Goal: Information Seeking & Learning: Learn about a topic

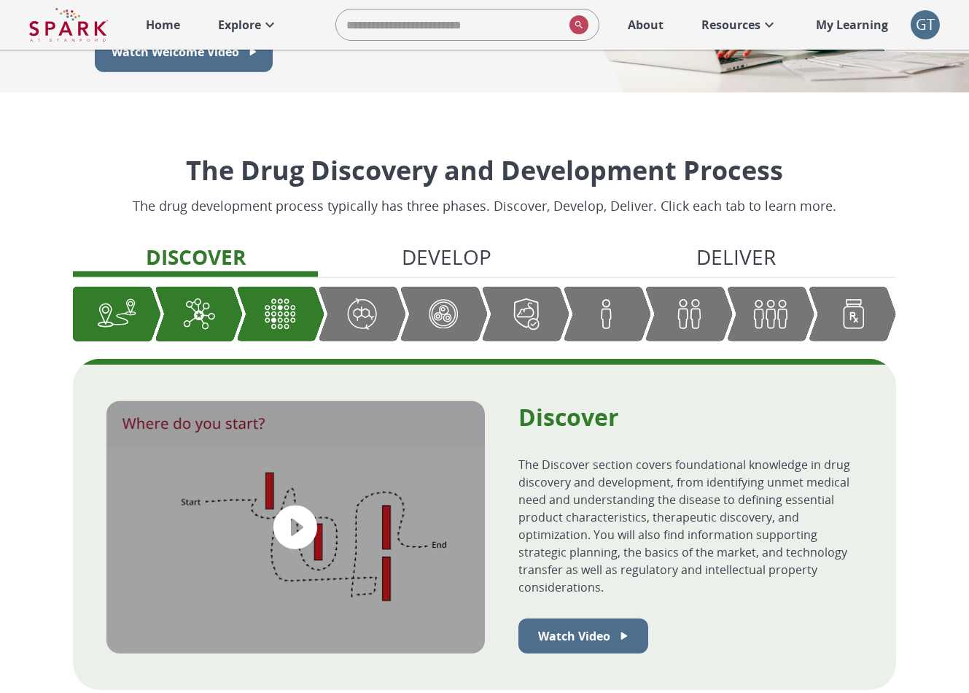
scroll to position [319, 0]
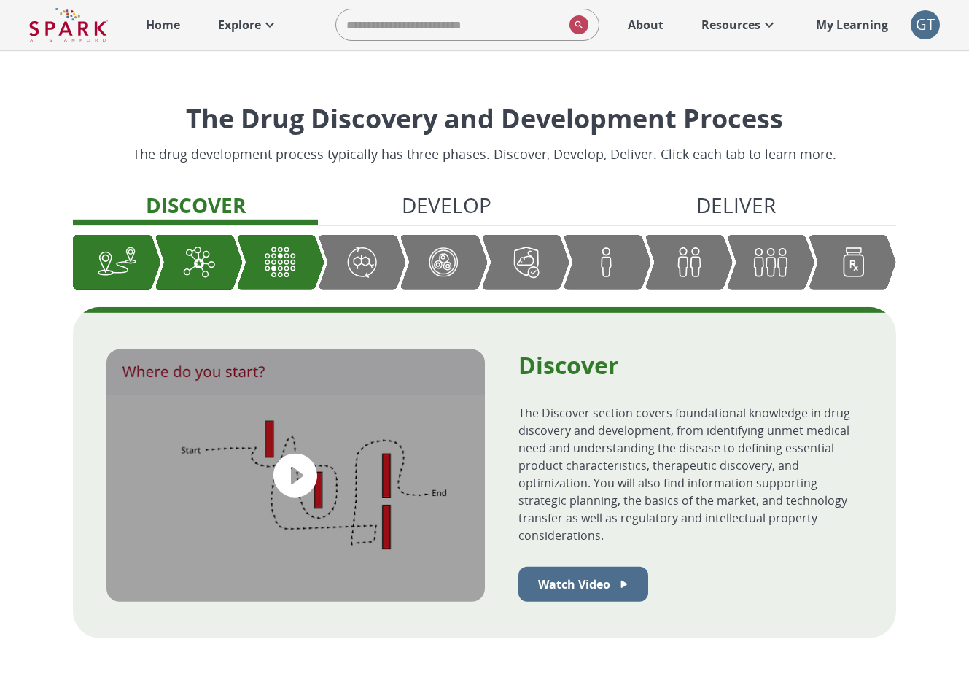
click at [521, 249] on img "Graphic showing the progression through the Discover, Develop, and Deliver pipe…" at bounding box center [525, 262] width 40 height 40
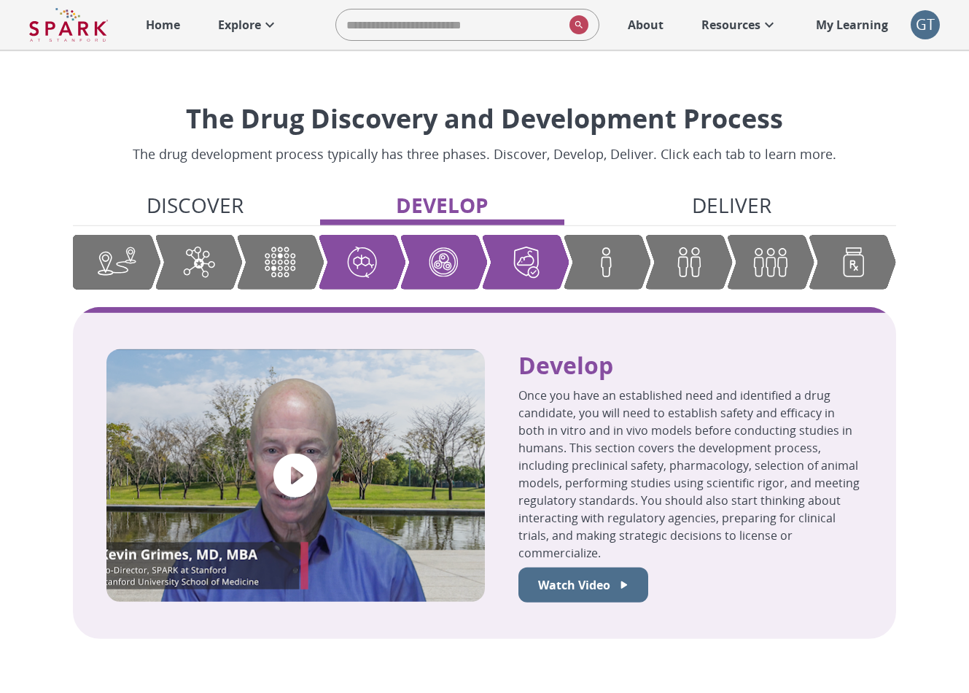
click at [693, 231] on div "Discover Develop Deliver" at bounding box center [484, 248] width 823 height 117
click at [686, 250] on img "Graphic showing the progression through the Discover, Develop, and Deliver pipe…" at bounding box center [689, 261] width 40 height 39
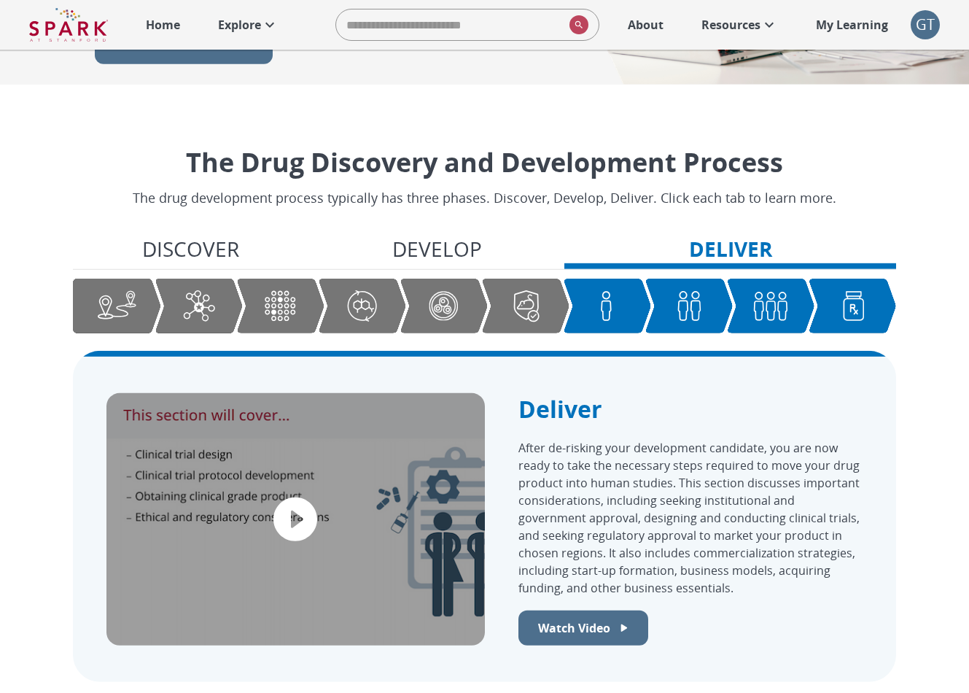
scroll to position [0, 0]
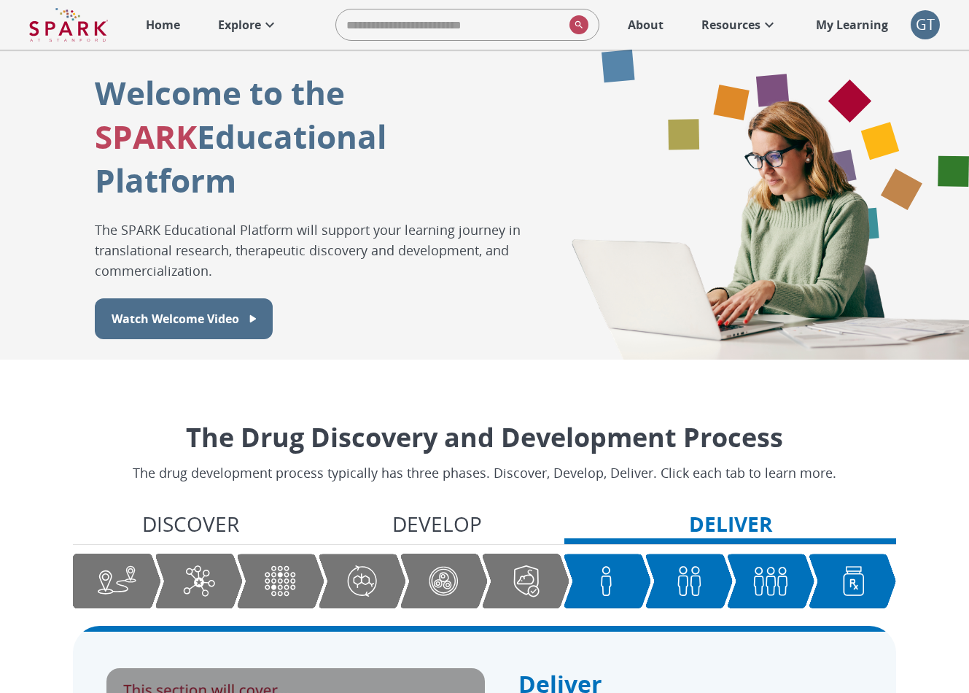
click at [716, 26] on p "Resources" at bounding box center [731, 25] width 59 height 18
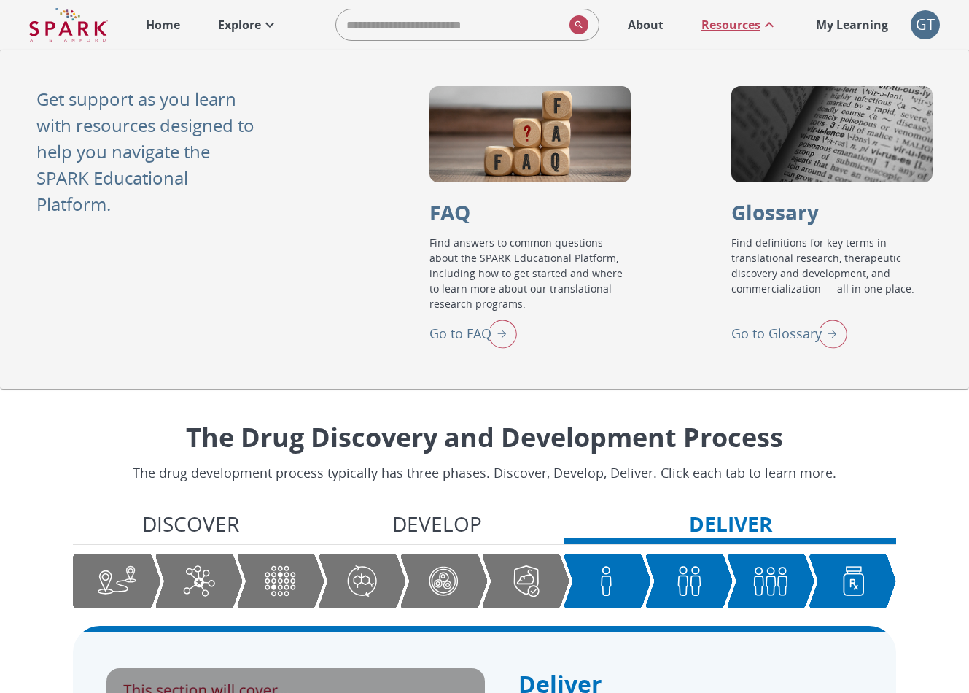
click at [745, 31] on p "Resources" at bounding box center [731, 25] width 59 height 18
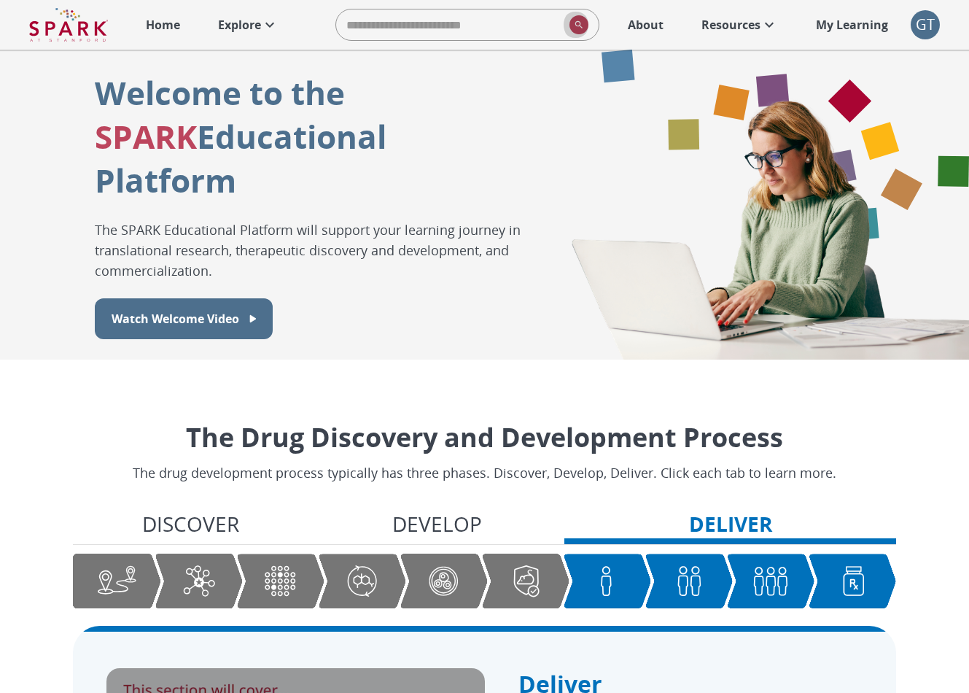
click at [567, 23] on button "search" at bounding box center [576, 24] width 25 height 31
click at [513, 27] on input "search" at bounding box center [450, 24] width 228 height 29
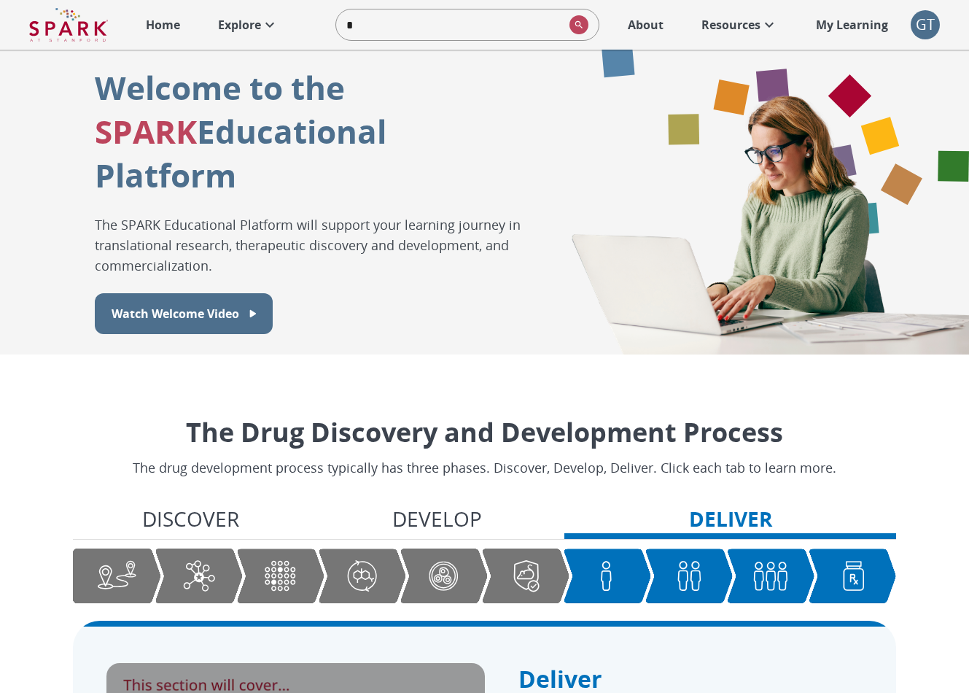
type input "**"
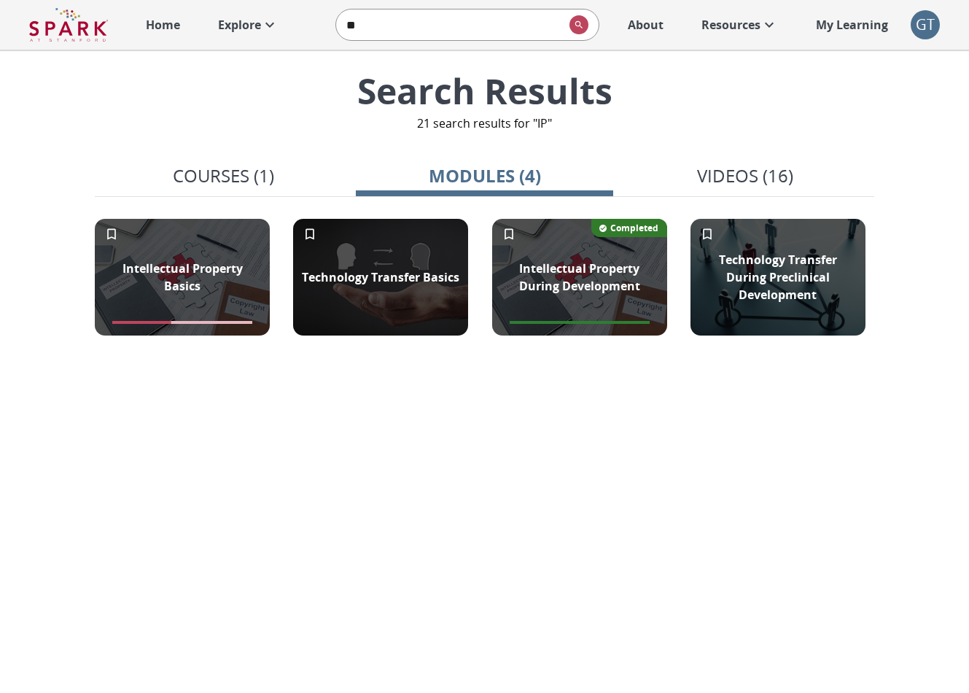
click at [211, 175] on p "Courses (1)" at bounding box center [223, 176] width 101 height 26
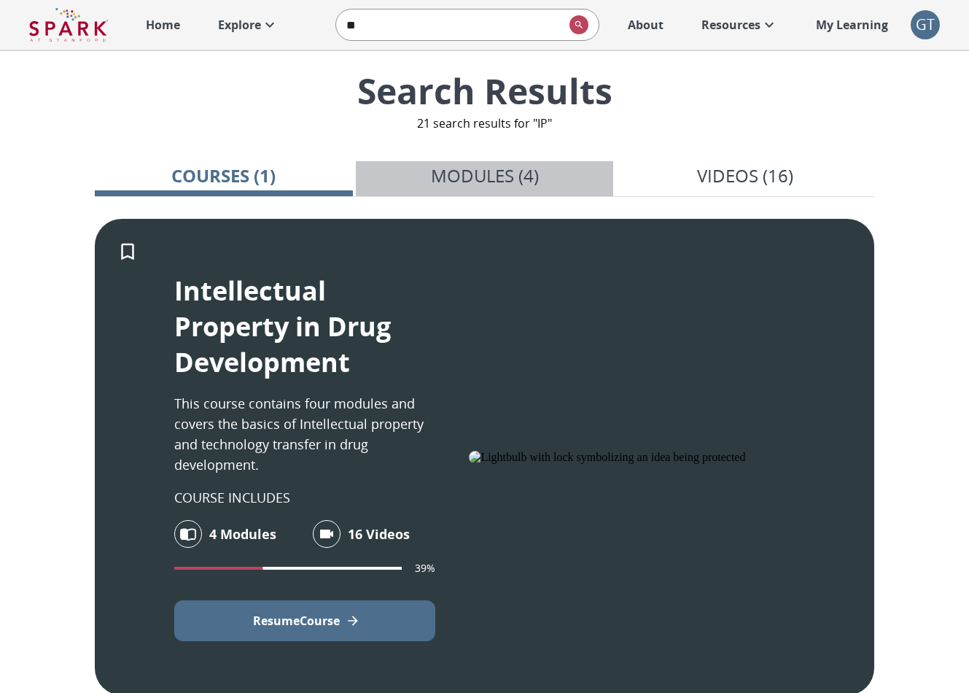
click at [455, 171] on p "Modules (4)" at bounding box center [485, 176] width 108 height 26
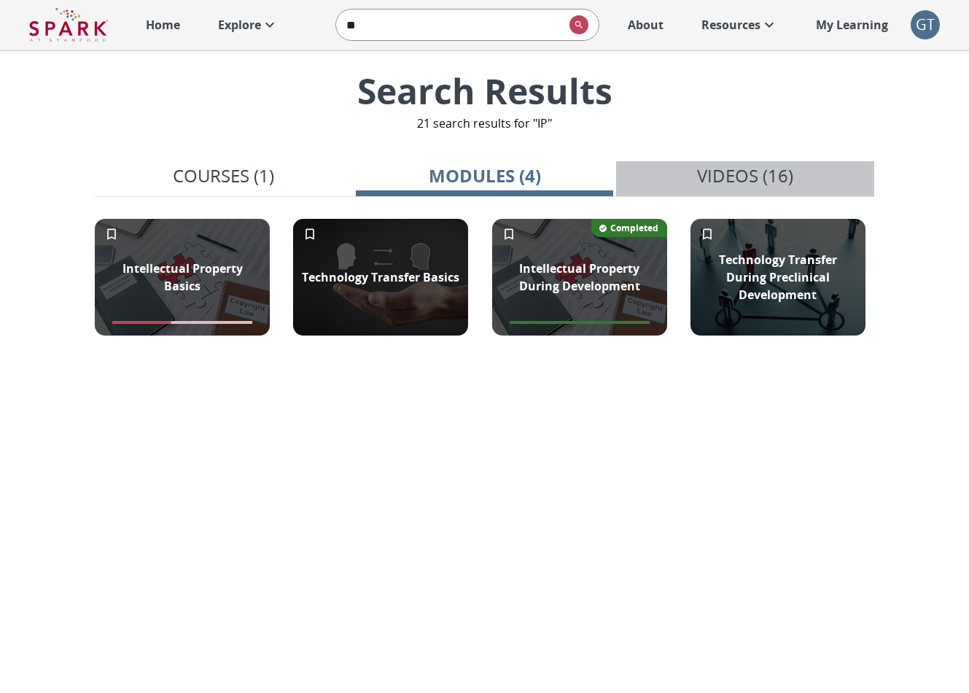
click at [693, 180] on button "Videos (16)" at bounding box center [745, 178] width 258 height 35
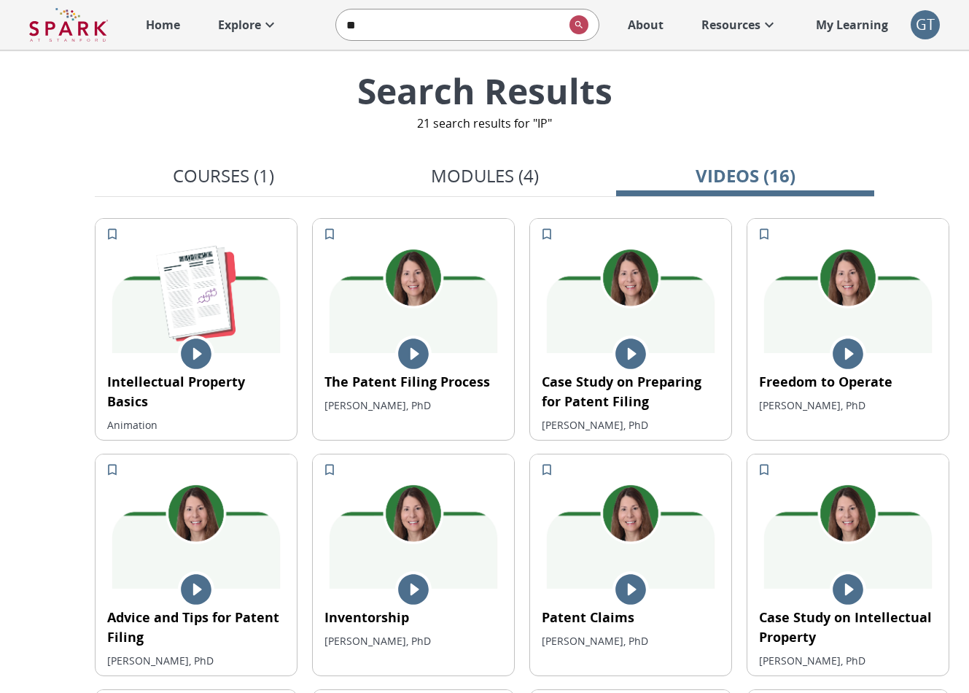
click at [728, 27] on p "Resources" at bounding box center [731, 25] width 59 height 18
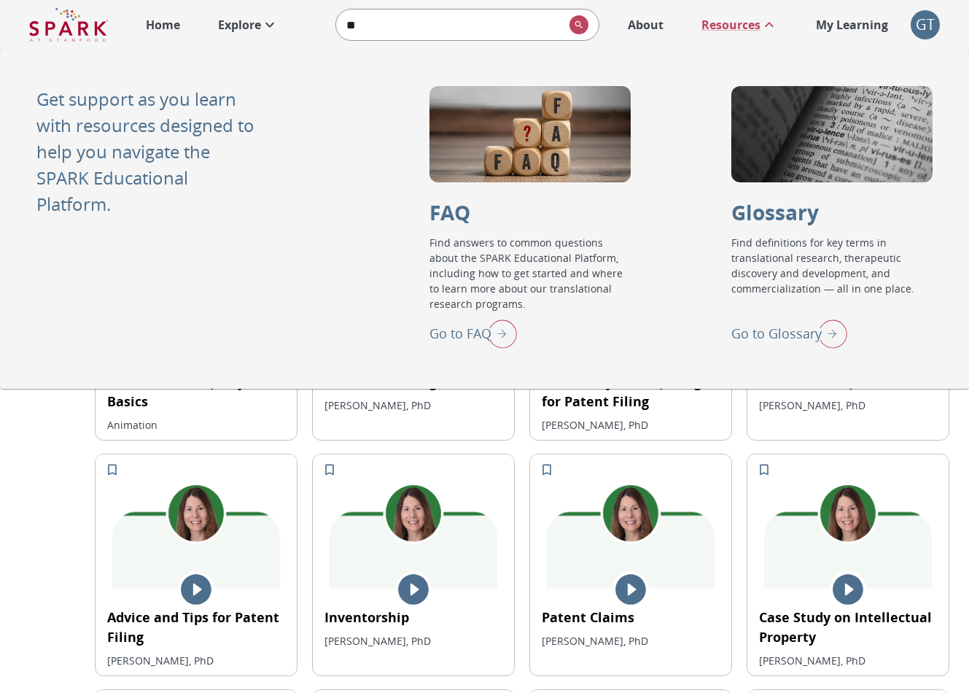
click at [766, 331] on p "Go to Glossary" at bounding box center [776, 334] width 90 height 20
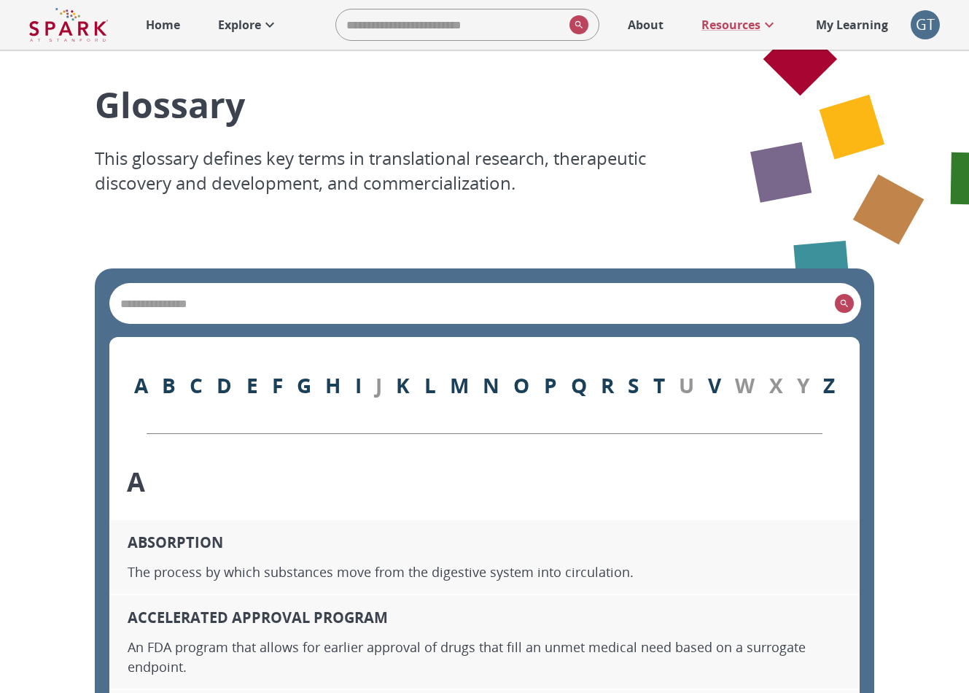
click at [447, 288] on div "​" at bounding box center [485, 303] width 750 height 39
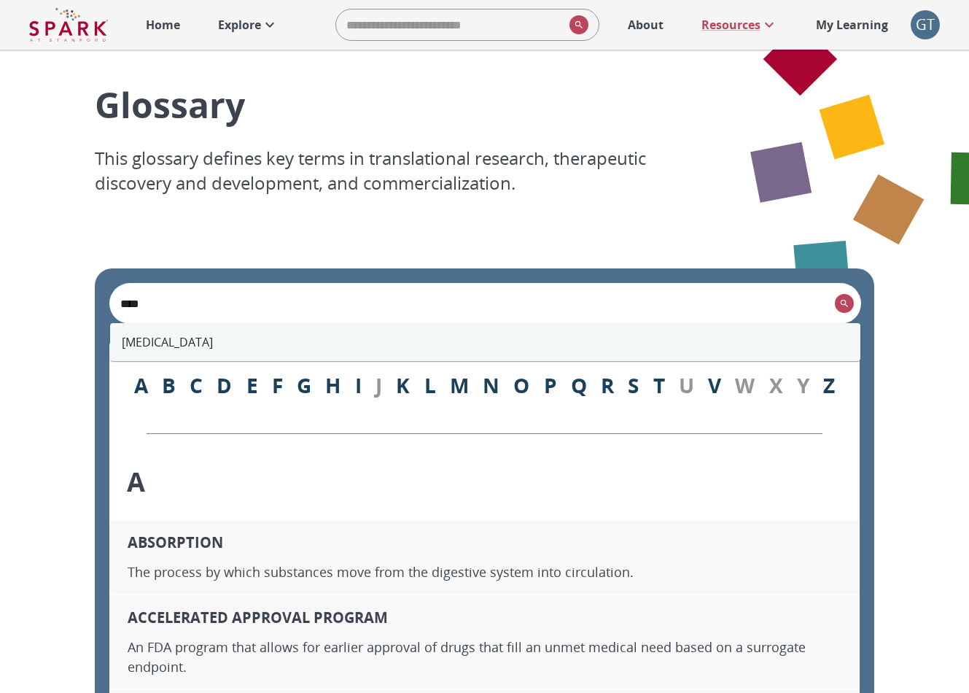
click at [241, 343] on li "[MEDICAL_DATA]" at bounding box center [485, 342] width 750 height 26
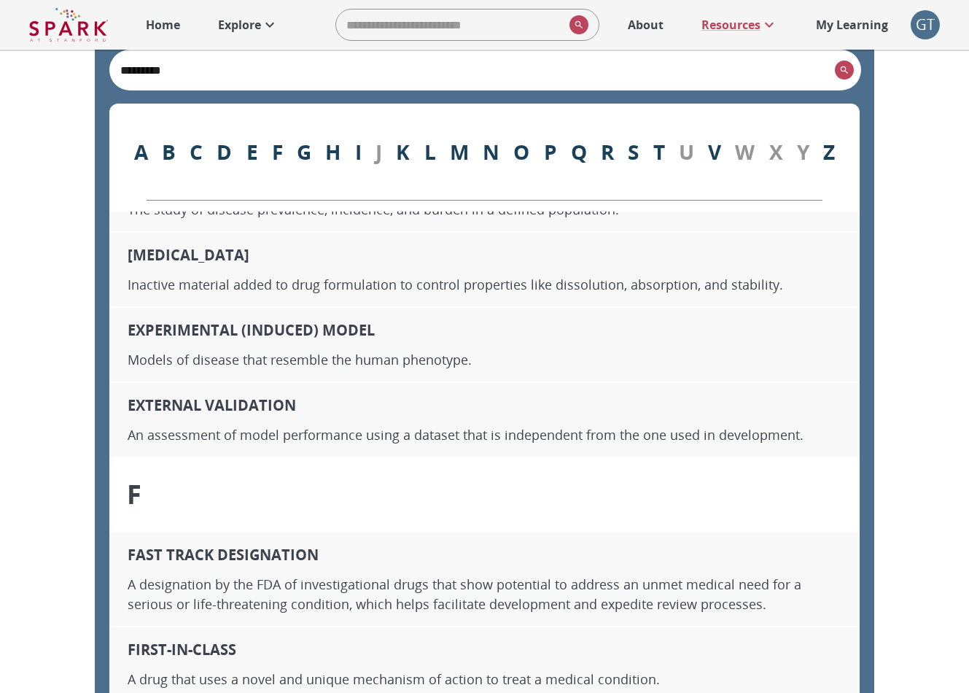
scroll to position [6793, 0]
type input "*********"
click at [866, 28] on p "My Learning" at bounding box center [852, 25] width 72 height 18
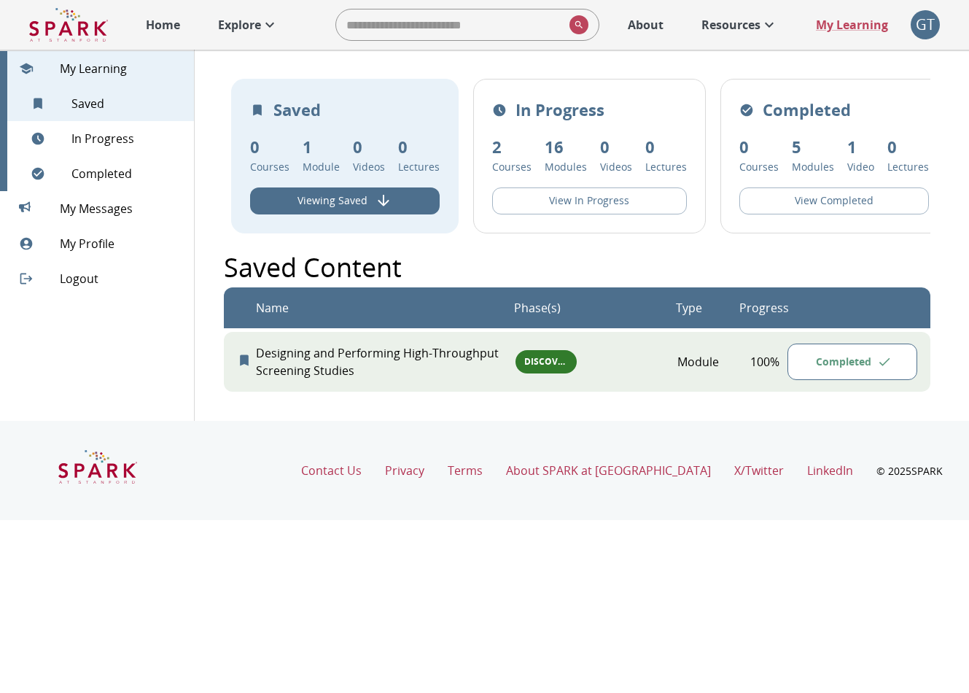
click at [120, 214] on span "My Messages 0" at bounding box center [121, 209] width 123 height 18
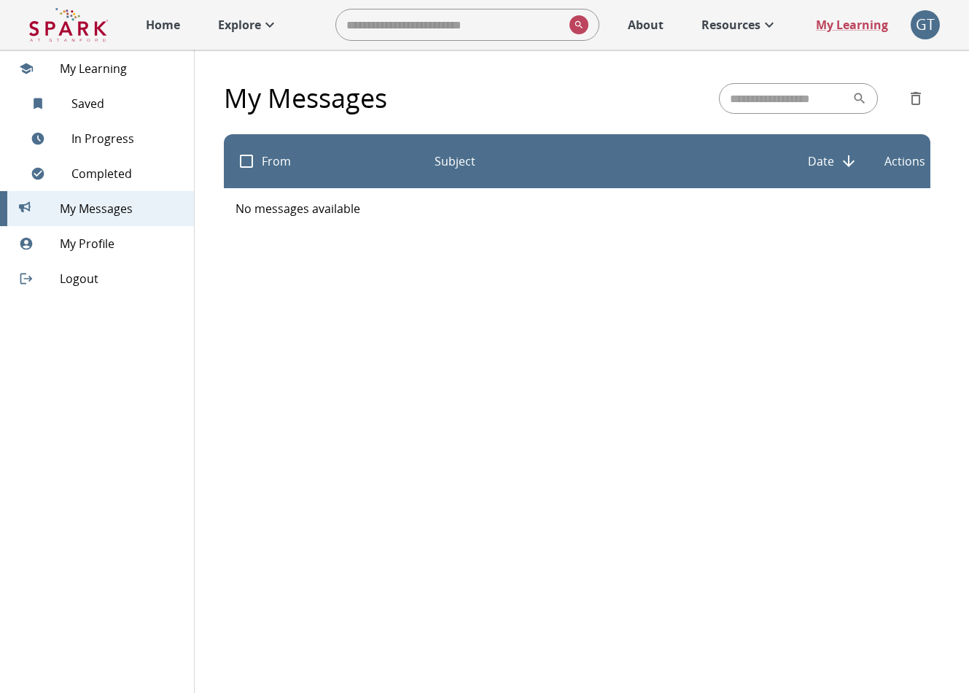
click at [239, 34] on link "Explore" at bounding box center [248, 25] width 75 height 32
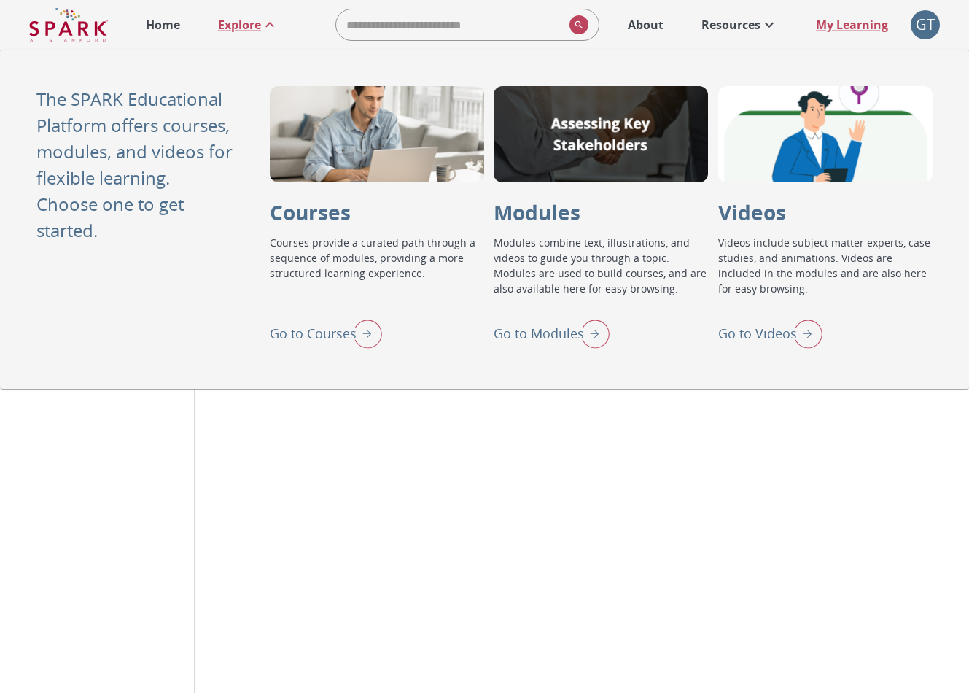
click at [491, 336] on div "Courses Go to Courses Courses provide a curated path through a sequence of modu…" at bounding box center [601, 219] width 663 height 266
click at [525, 331] on p "Go to Modules" at bounding box center [539, 334] width 90 height 20
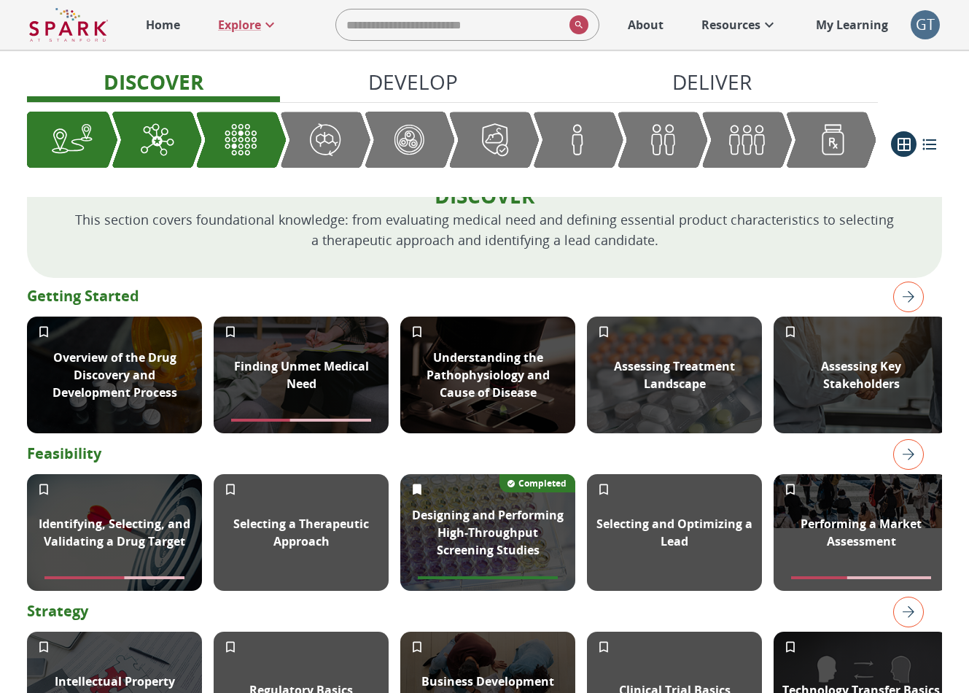
scroll to position [489, 0]
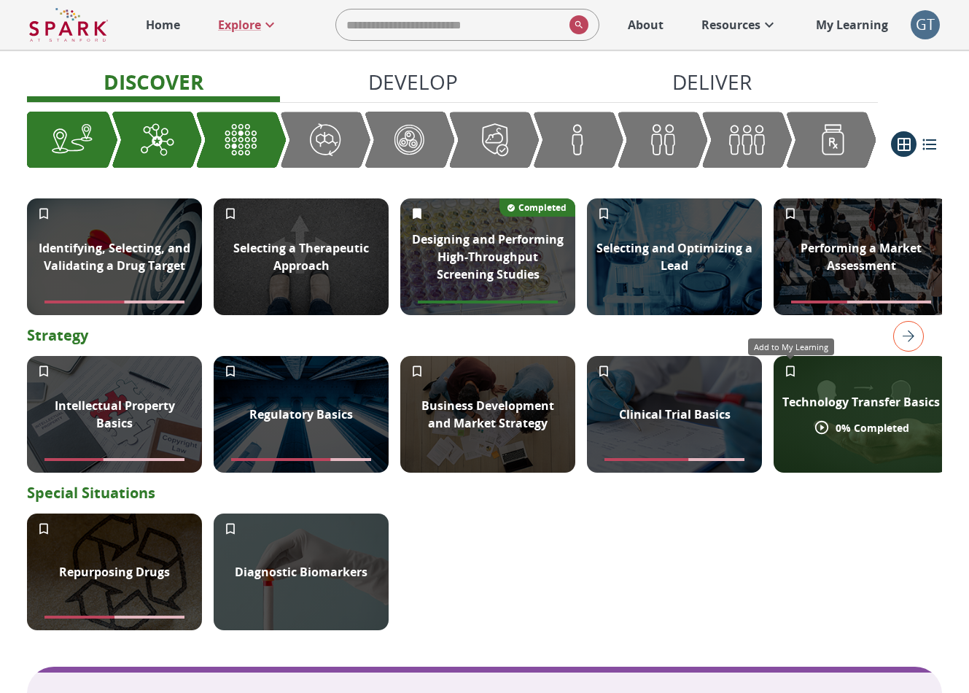
click at [793, 374] on icon "Add to My Learning" at bounding box center [790, 371] width 15 height 15
